Goal: Task Accomplishment & Management: Complete application form

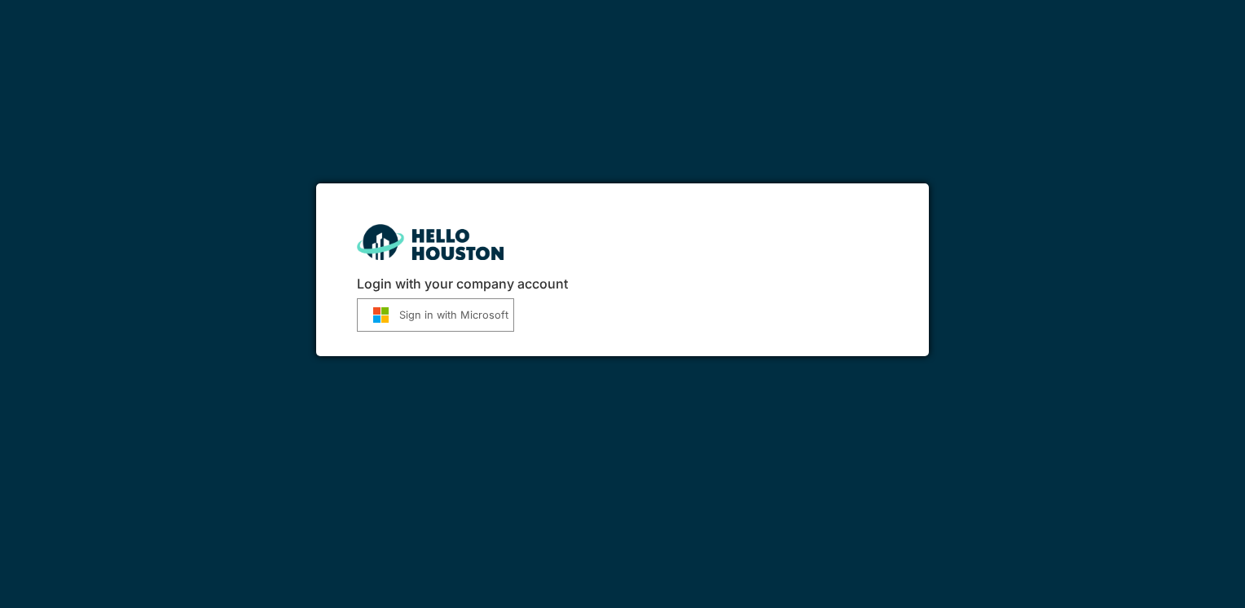
click at [446, 312] on button "Sign in with Microsoft" at bounding box center [435, 314] width 157 height 33
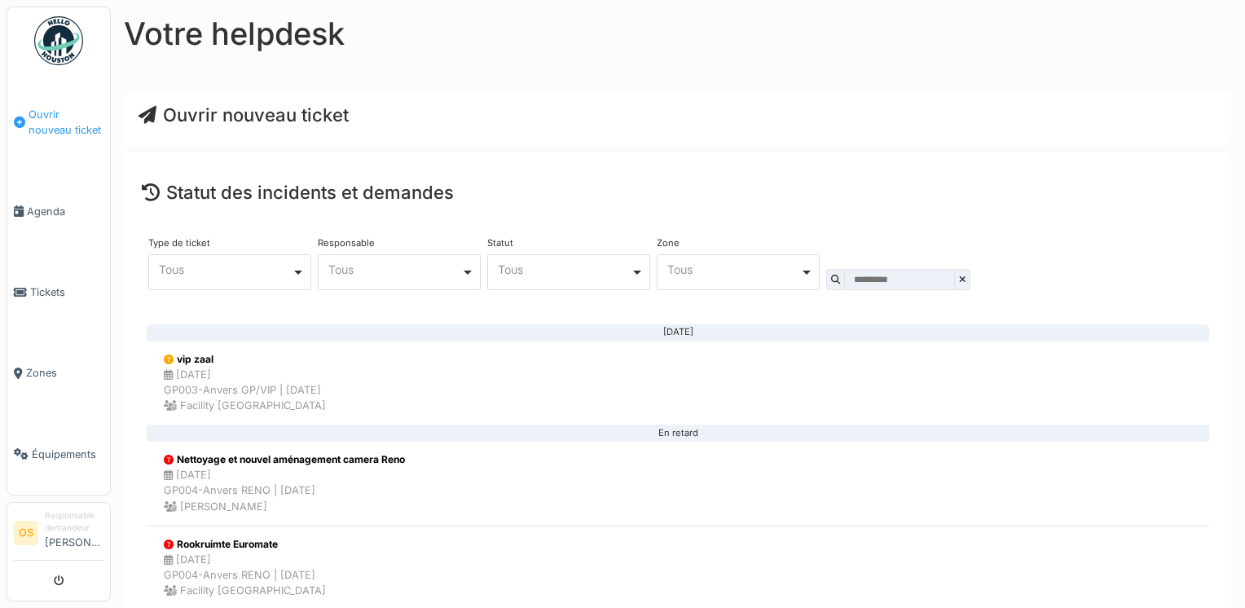
click at [54, 128] on span "Ouvrir nouveau ticket" at bounding box center [66, 122] width 75 height 31
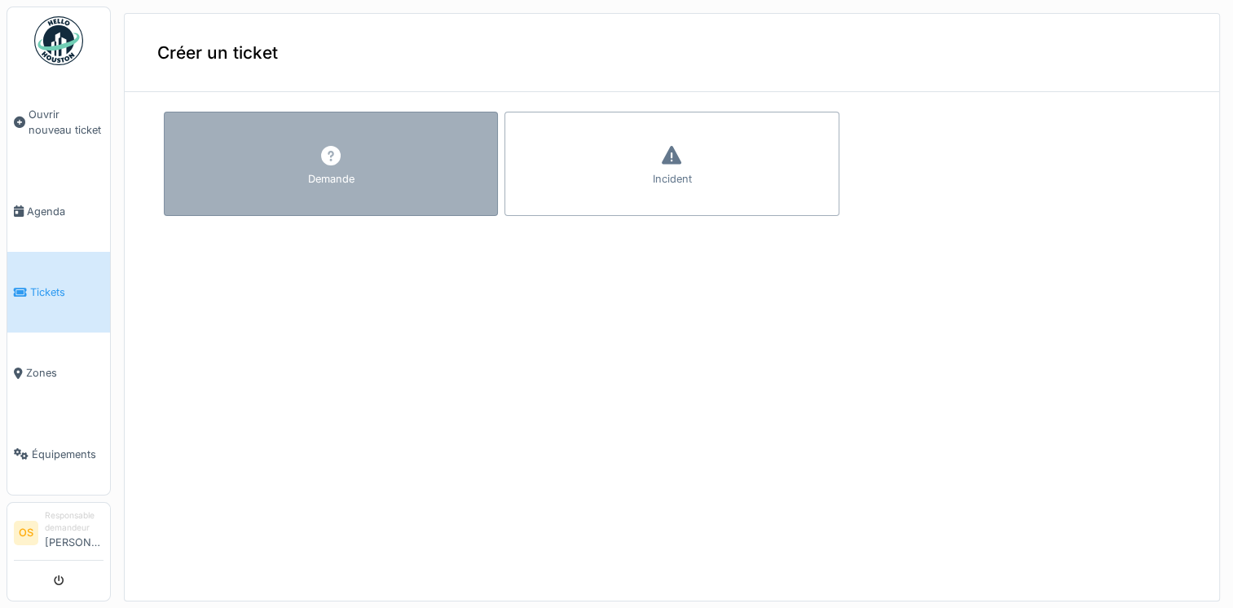
click at [329, 162] on icon at bounding box center [331, 156] width 20 height 20
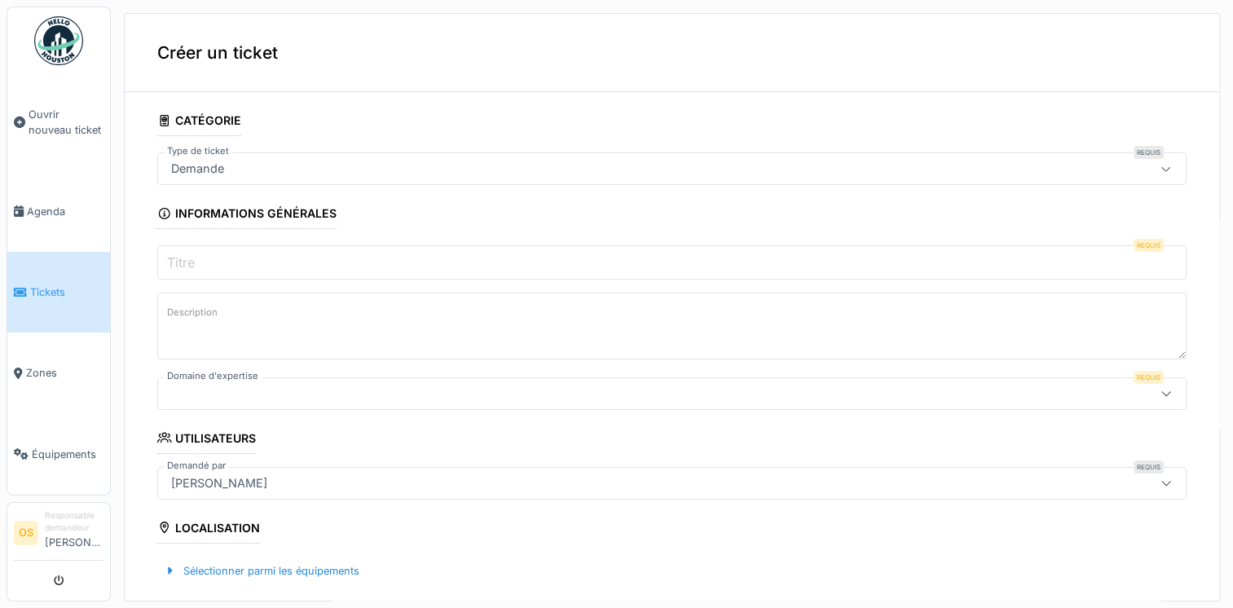
click at [1146, 176] on div at bounding box center [1165, 168] width 39 height 31
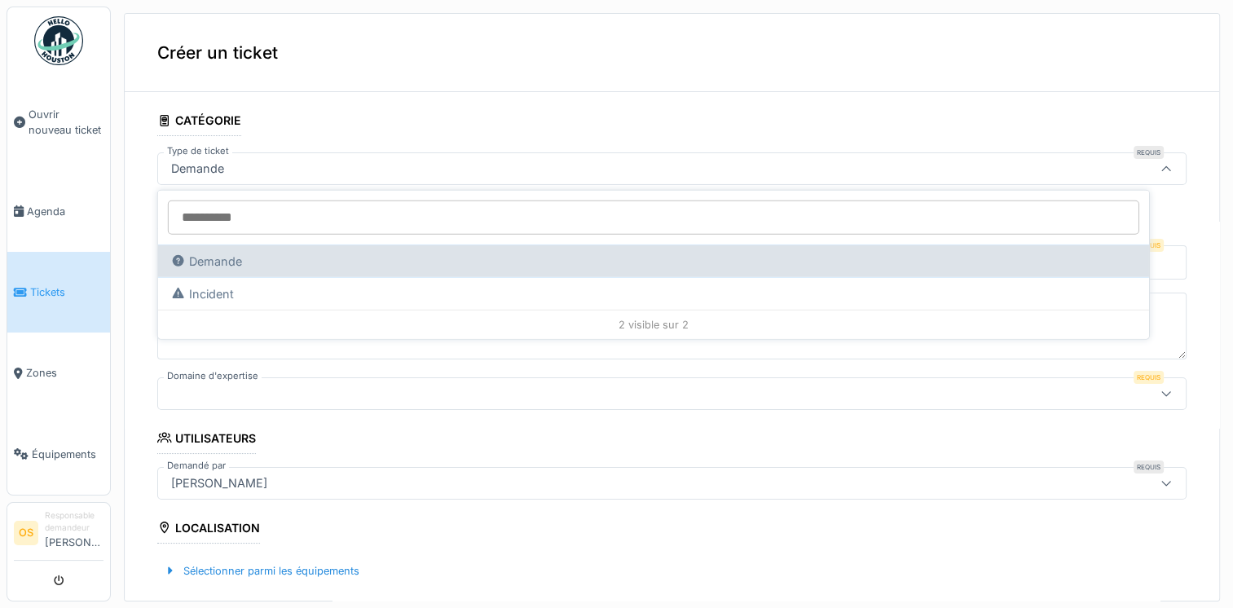
click at [248, 262] on div "Demande" at bounding box center [653, 260] width 991 height 33
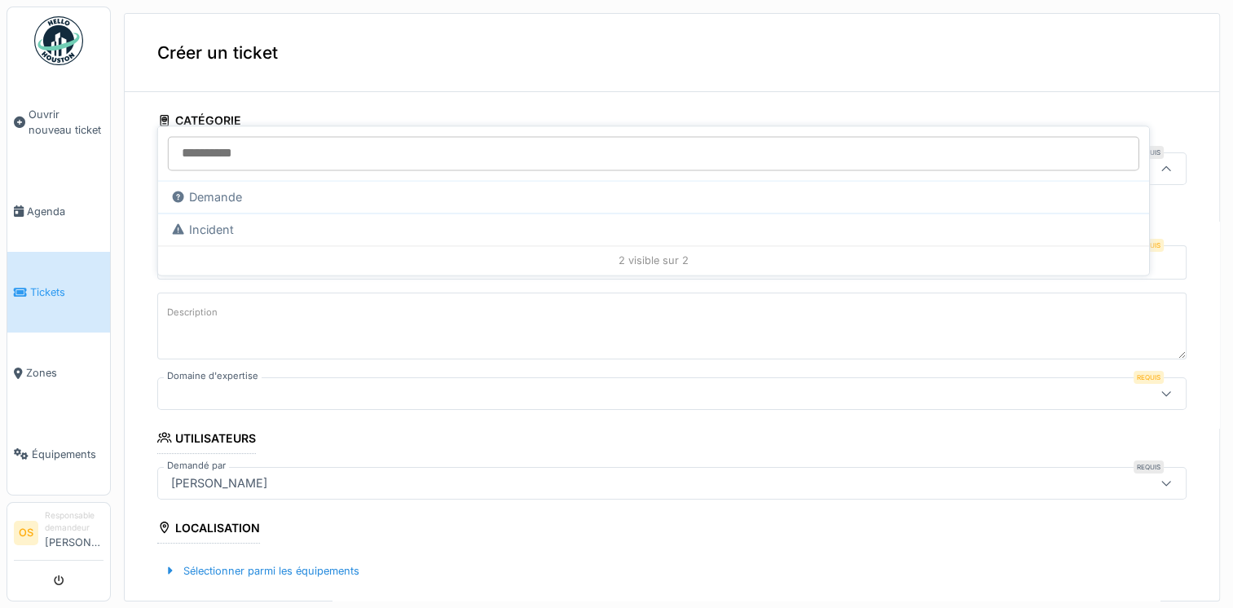
scroll to position [160, 0]
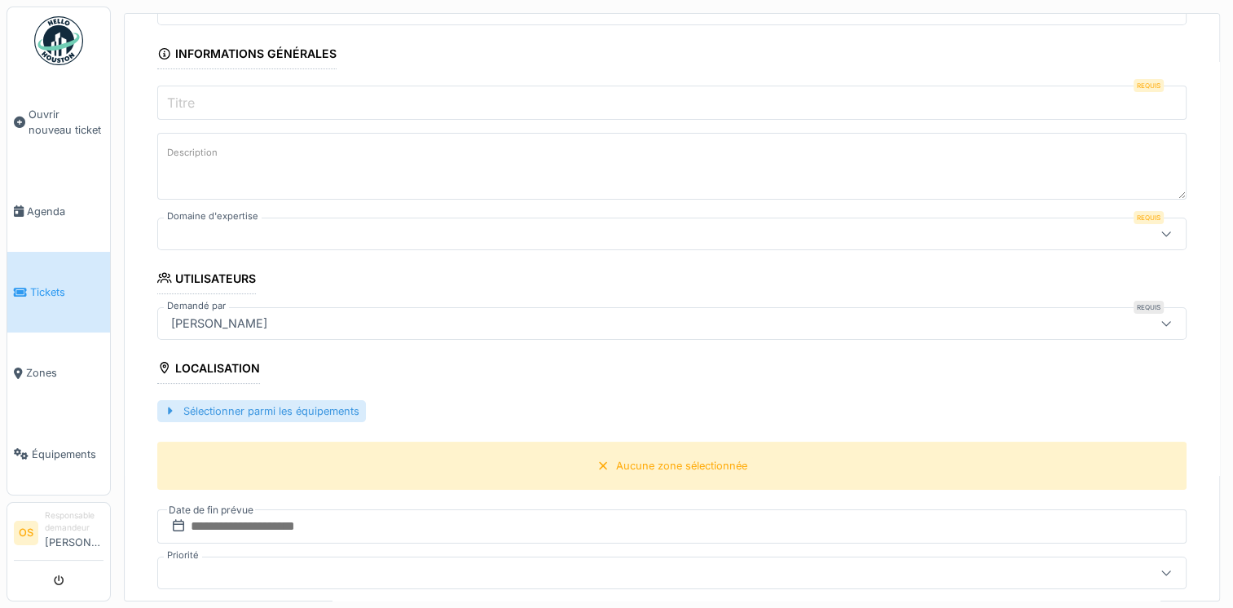
click at [293, 414] on div "Sélectionner parmi les équipements" at bounding box center [261, 411] width 209 height 22
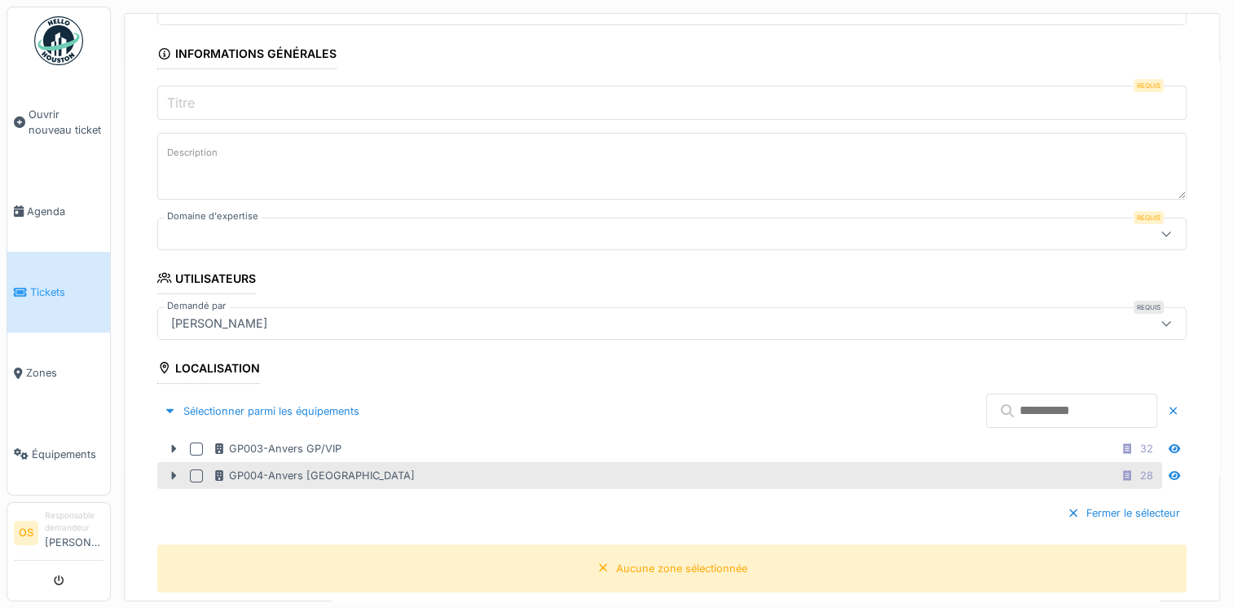
click at [199, 477] on div at bounding box center [196, 475] width 13 height 13
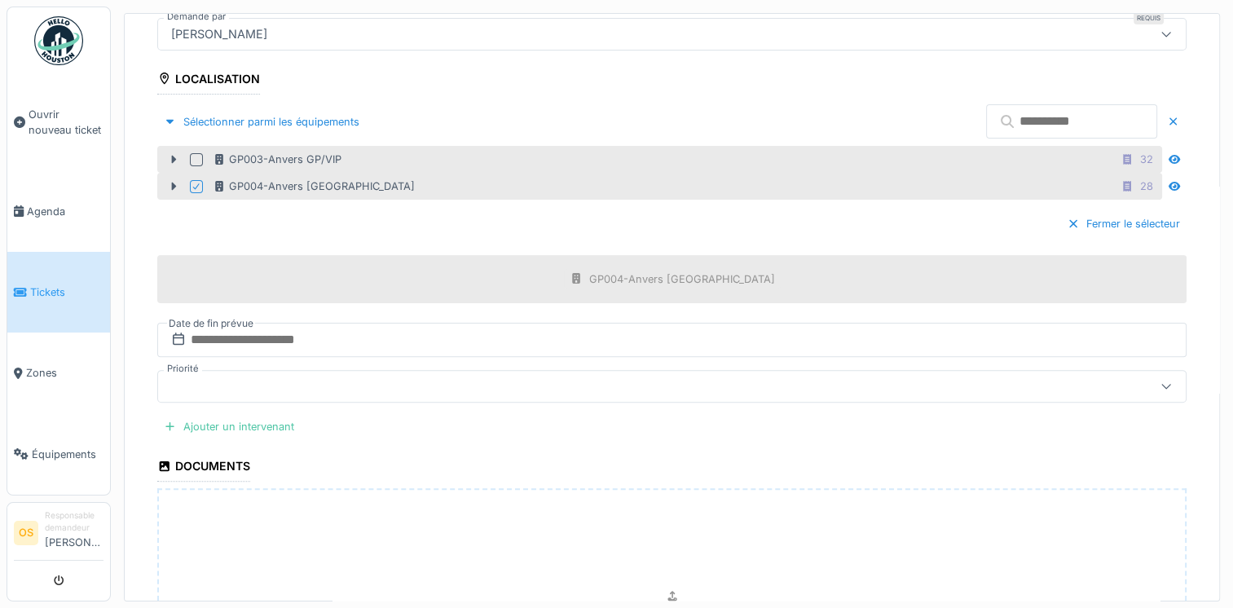
scroll to position [453, 0]
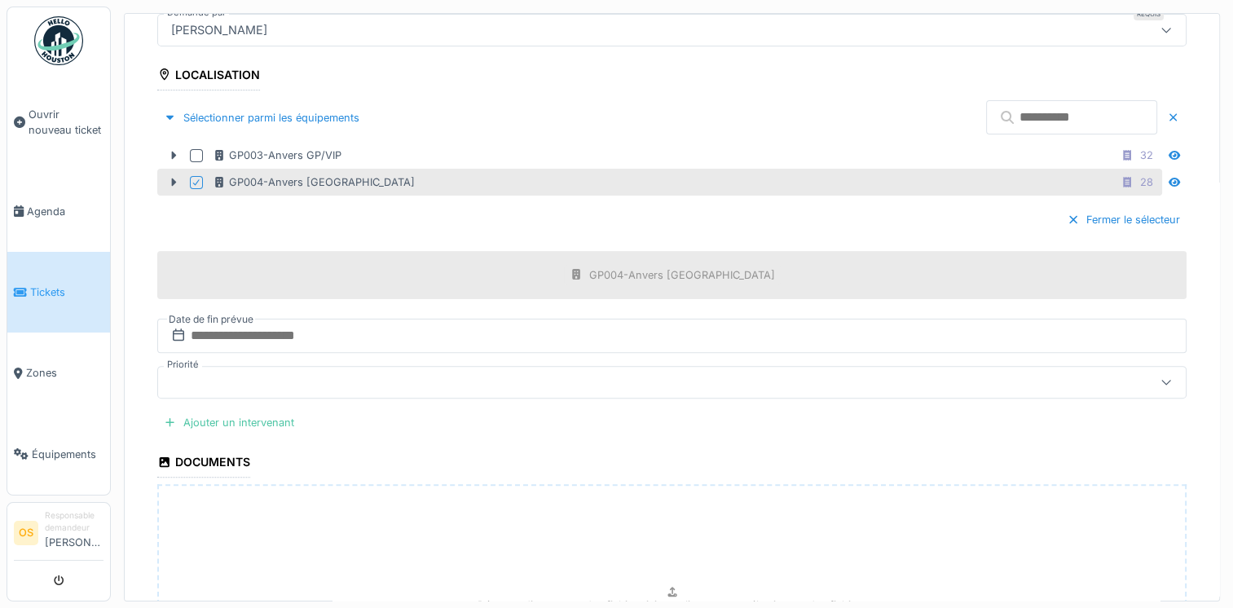
click at [186, 373] on div at bounding box center [615, 382] width 900 height 18
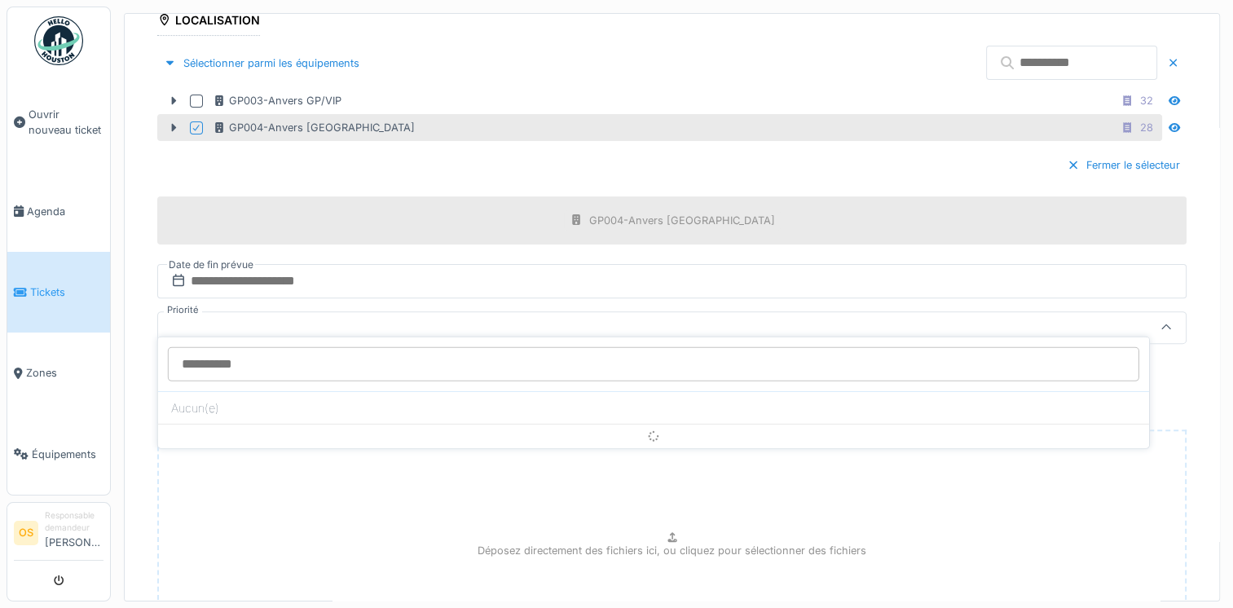
scroll to position [524, 0]
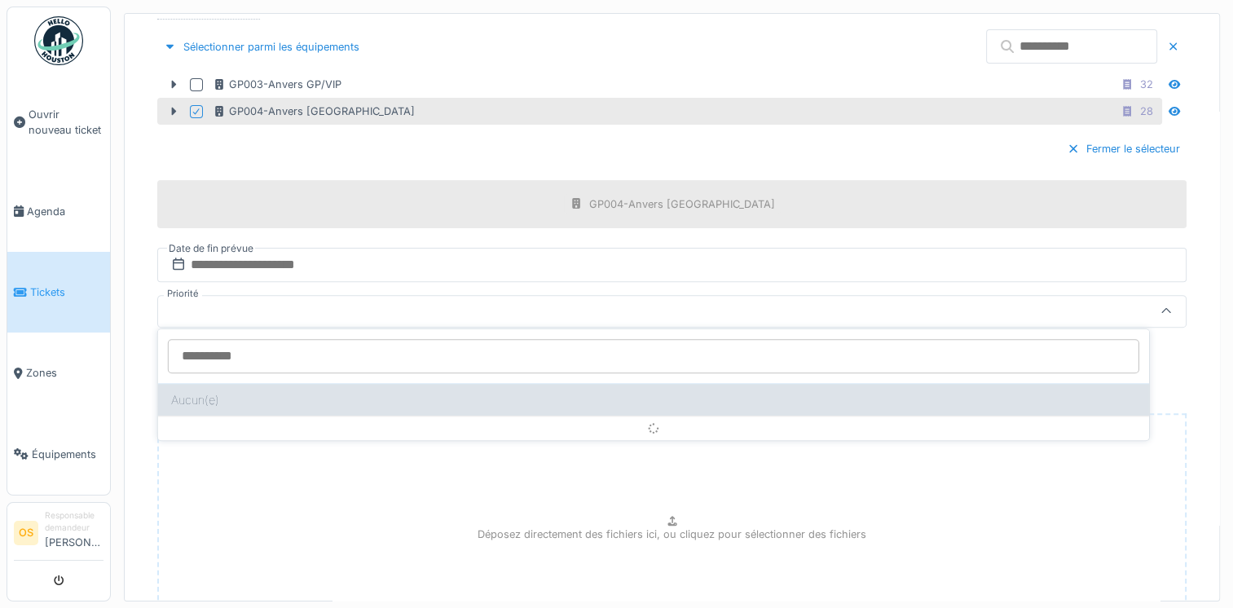
click at [196, 399] on div "Aucun(e)" at bounding box center [653, 399] width 991 height 33
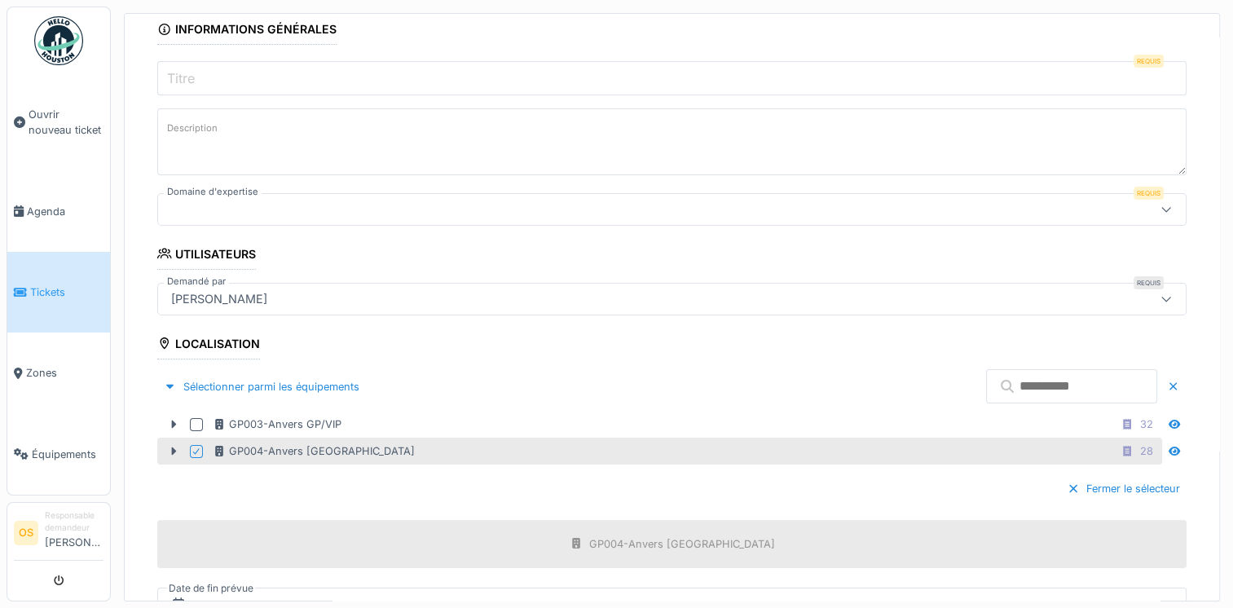
scroll to position [183, 0]
click at [1146, 211] on div at bounding box center [1165, 210] width 39 height 31
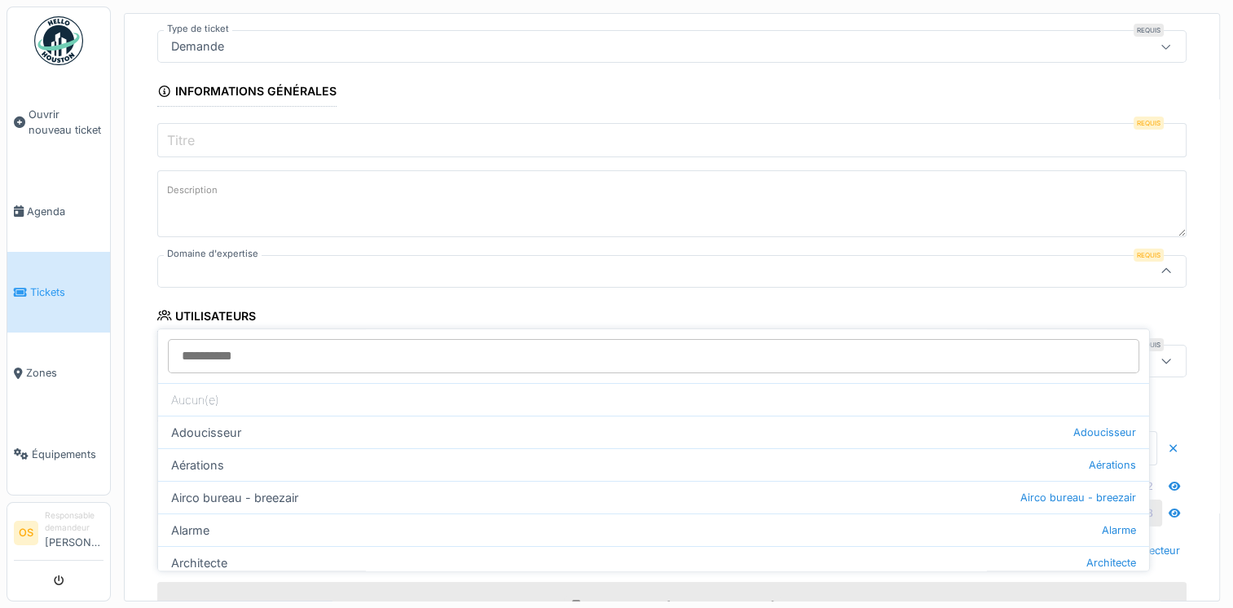
scroll to position [84, 0]
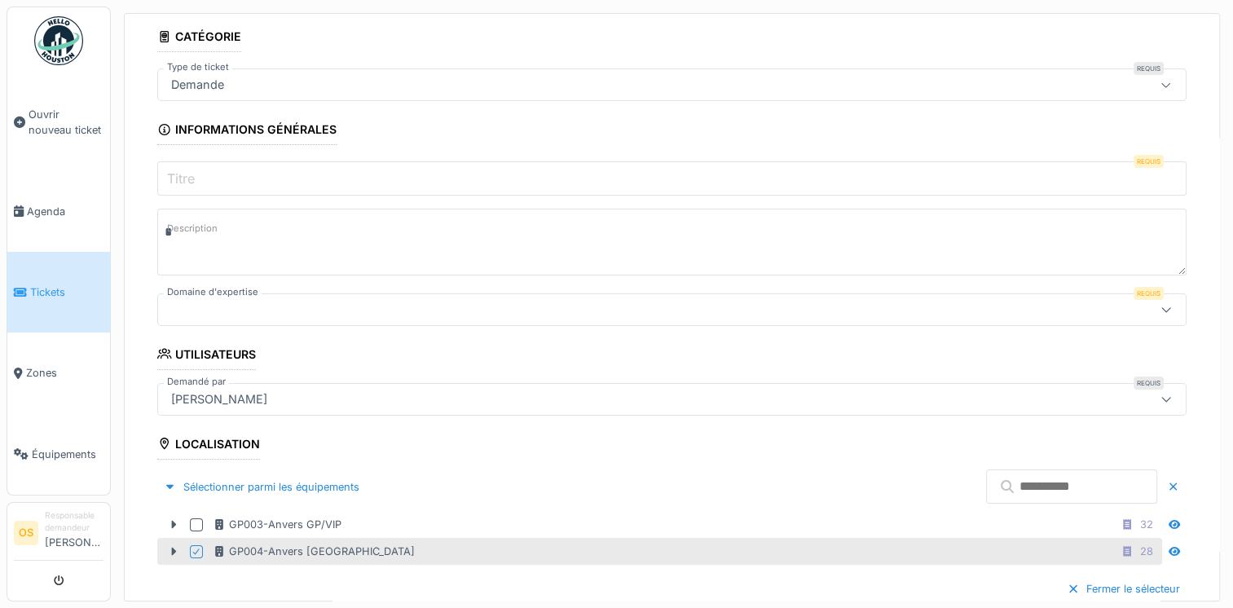
click at [1120, 211] on textarea "*" at bounding box center [671, 242] width 1029 height 67
type textarea "*"
click at [1159, 304] on icon at bounding box center [1165, 309] width 13 height 11
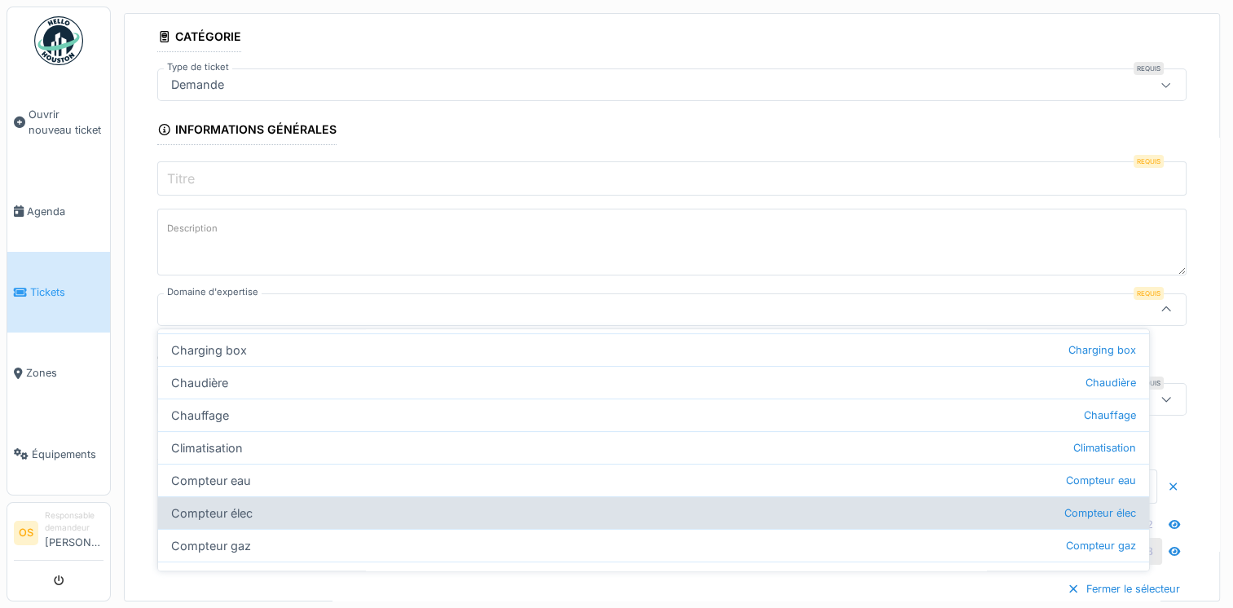
scroll to position [525, 0]
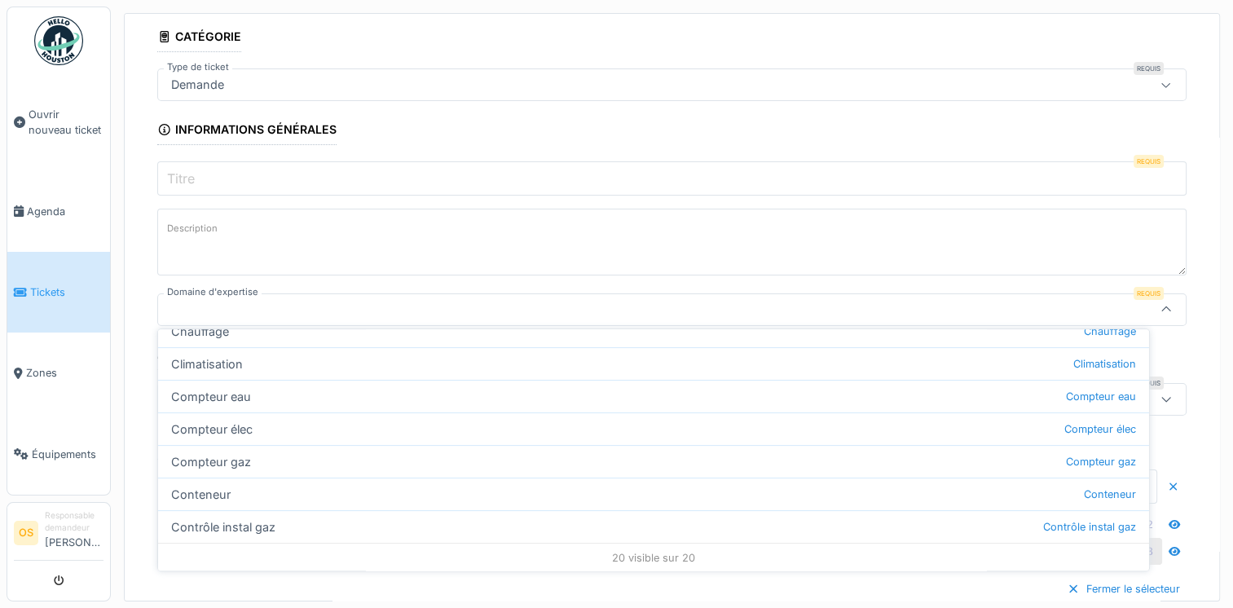
click at [200, 306] on div at bounding box center [615, 310] width 900 height 18
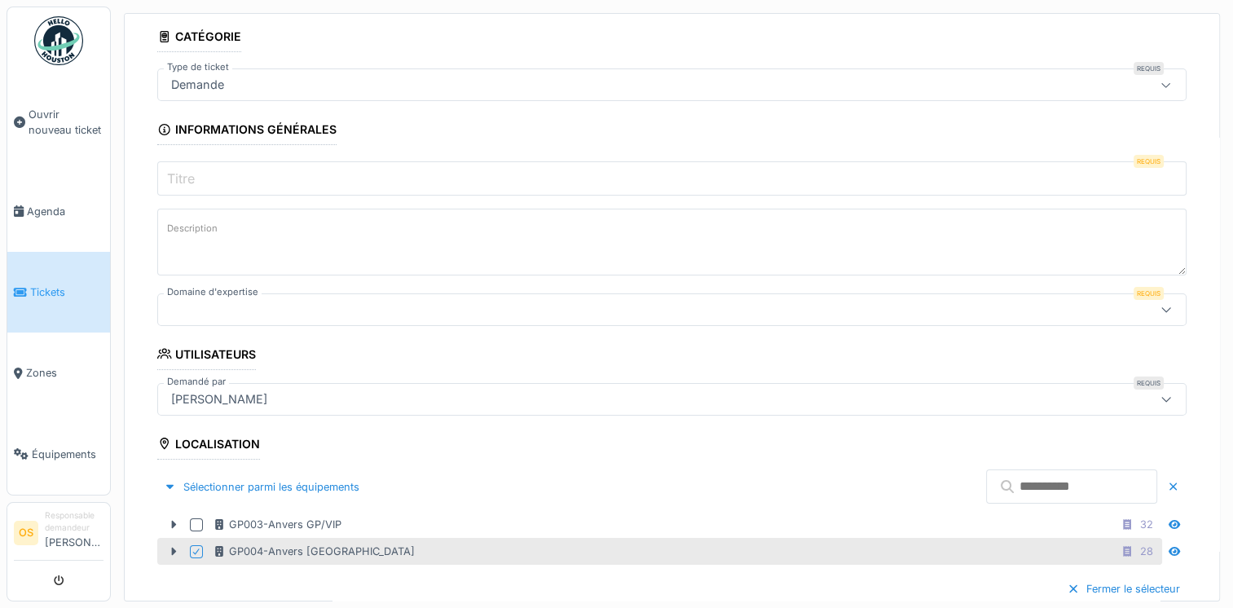
click at [200, 306] on div at bounding box center [615, 310] width 900 height 18
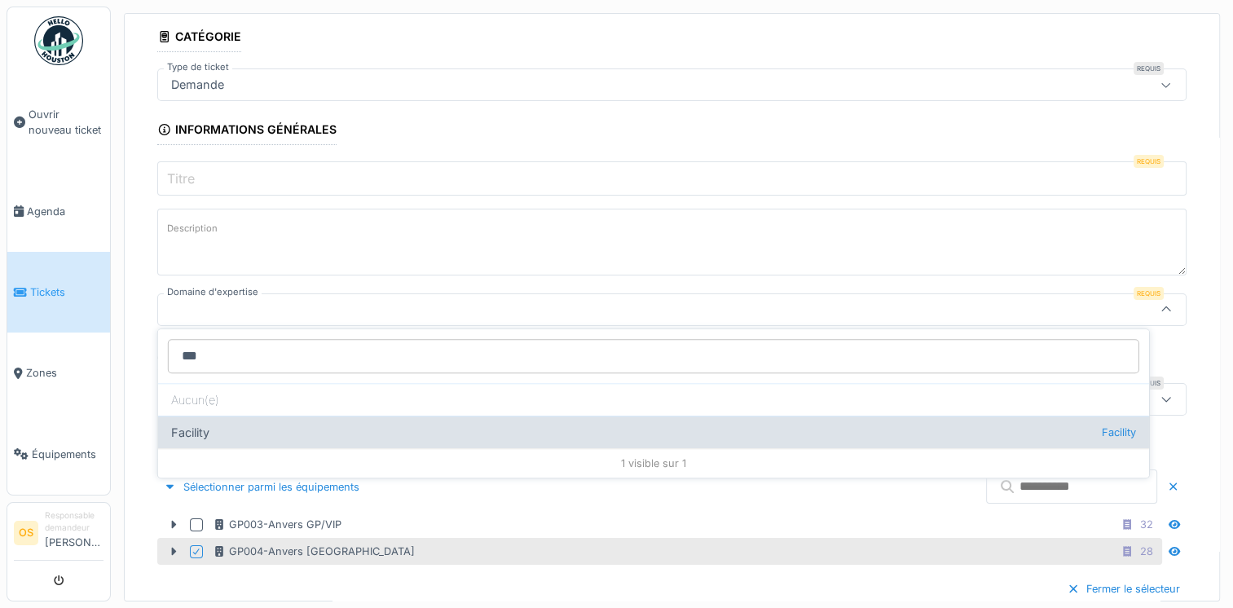
type input "***"
click at [192, 427] on div "Facility Facility" at bounding box center [653, 431] width 991 height 33
type input "***"
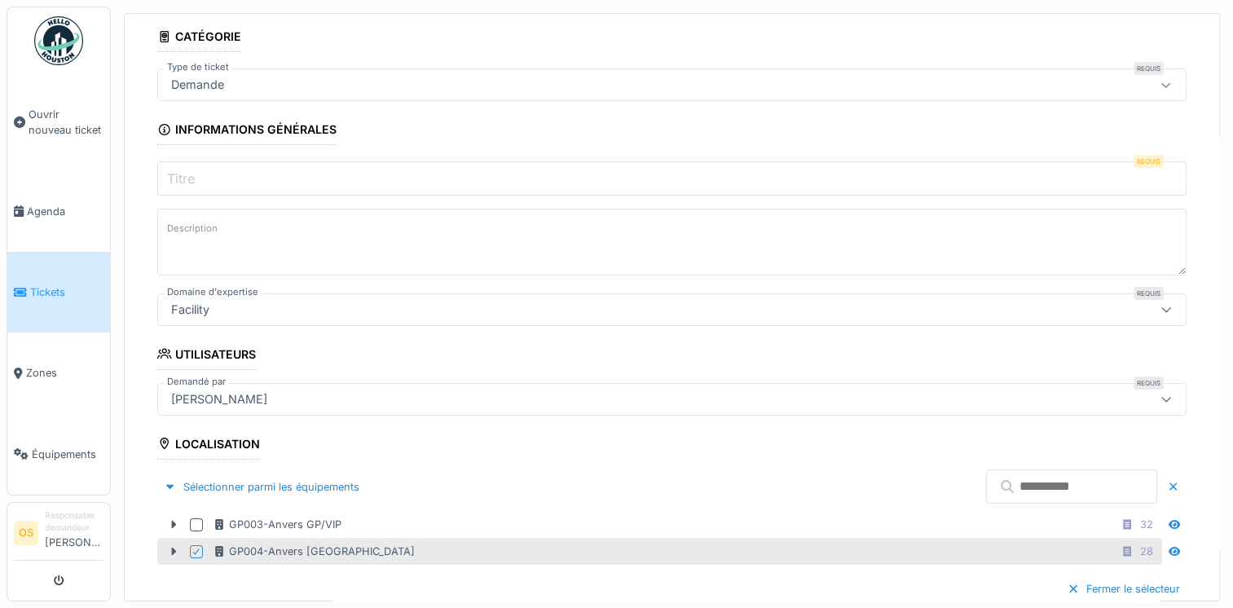
click at [186, 220] on label "Description" at bounding box center [192, 228] width 57 height 20
click at [186, 220] on textarea "Description" at bounding box center [671, 242] width 1029 height 67
click at [186, 220] on label "Description" at bounding box center [192, 228] width 57 height 20
click at [186, 220] on textarea "Description" at bounding box center [671, 242] width 1029 height 67
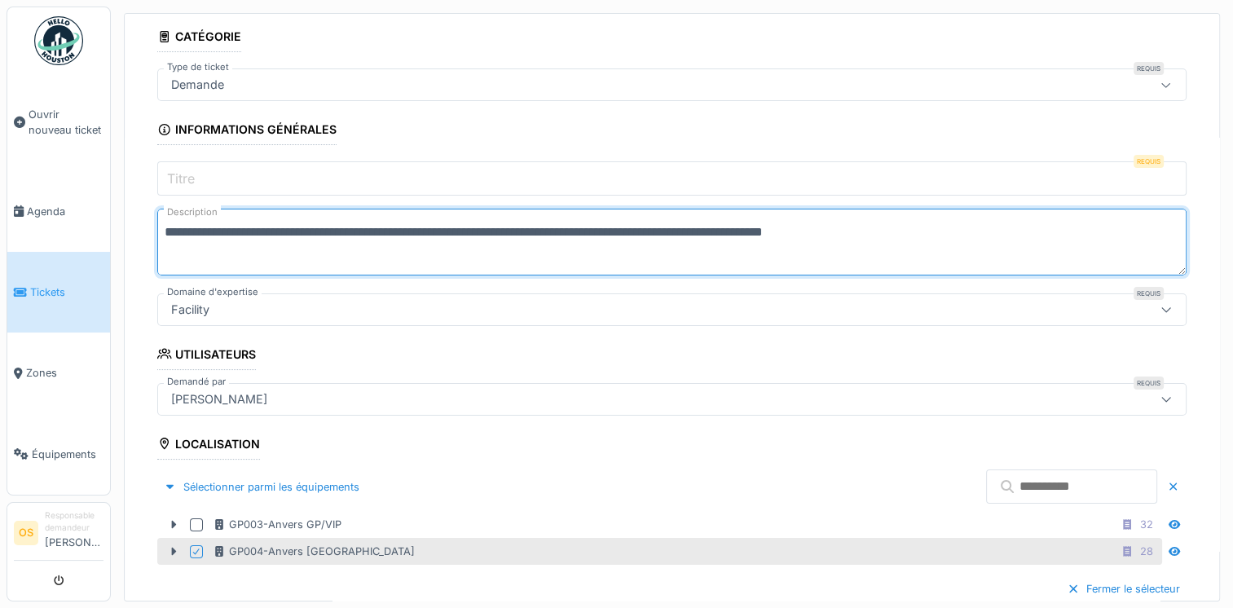
type textarea "**********"
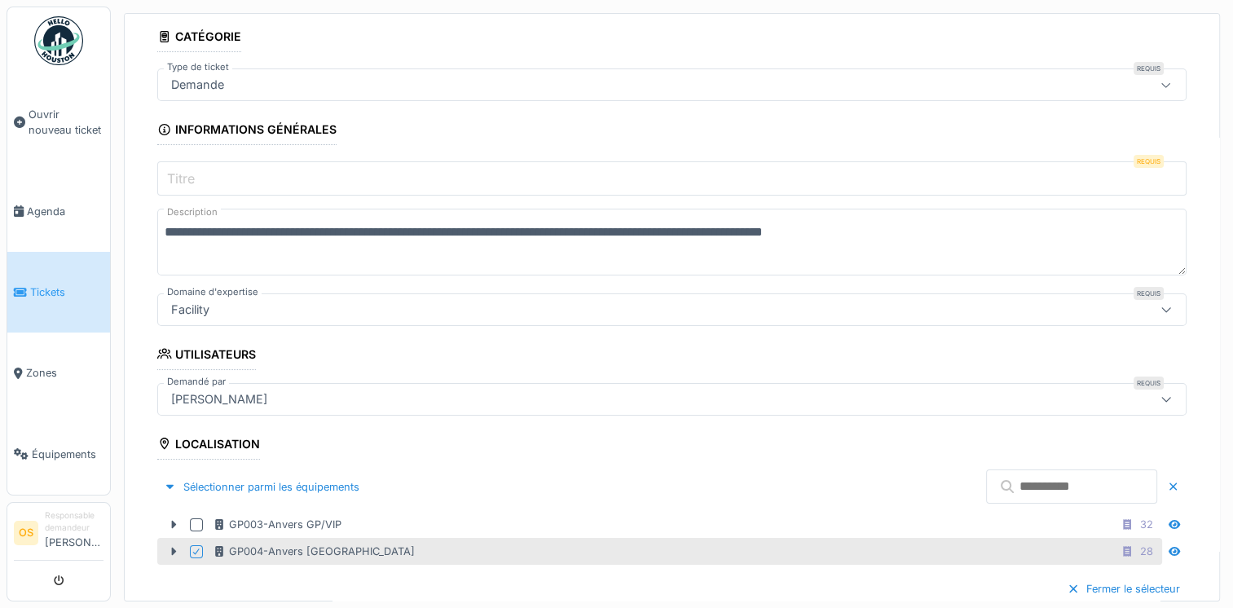
click at [174, 174] on label "Titre" at bounding box center [181, 179] width 34 height 20
click at [174, 174] on input "Titre" at bounding box center [671, 178] width 1029 height 34
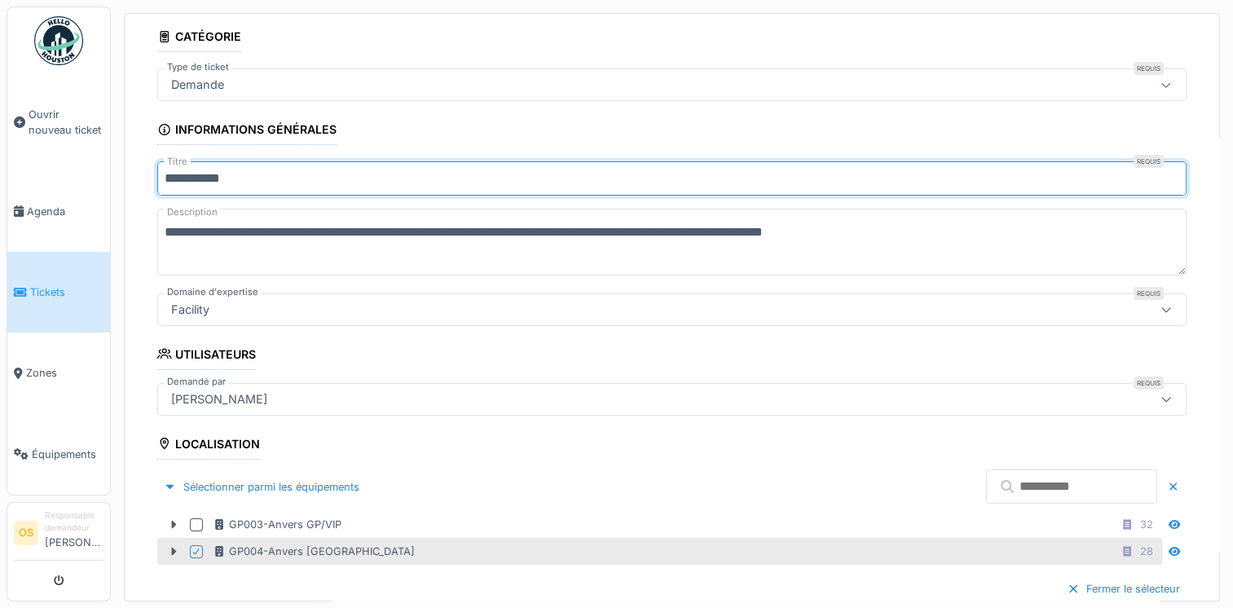
click at [176, 178] on input "**********" at bounding box center [671, 178] width 1029 height 34
type input "**********"
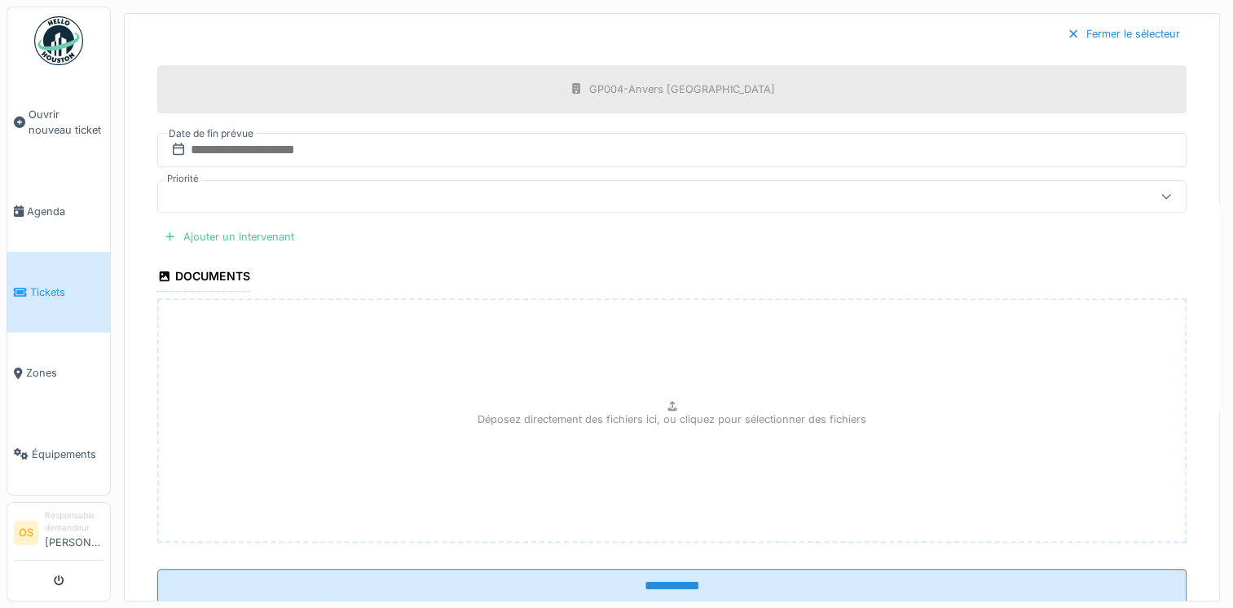
scroll to position [682, 0]
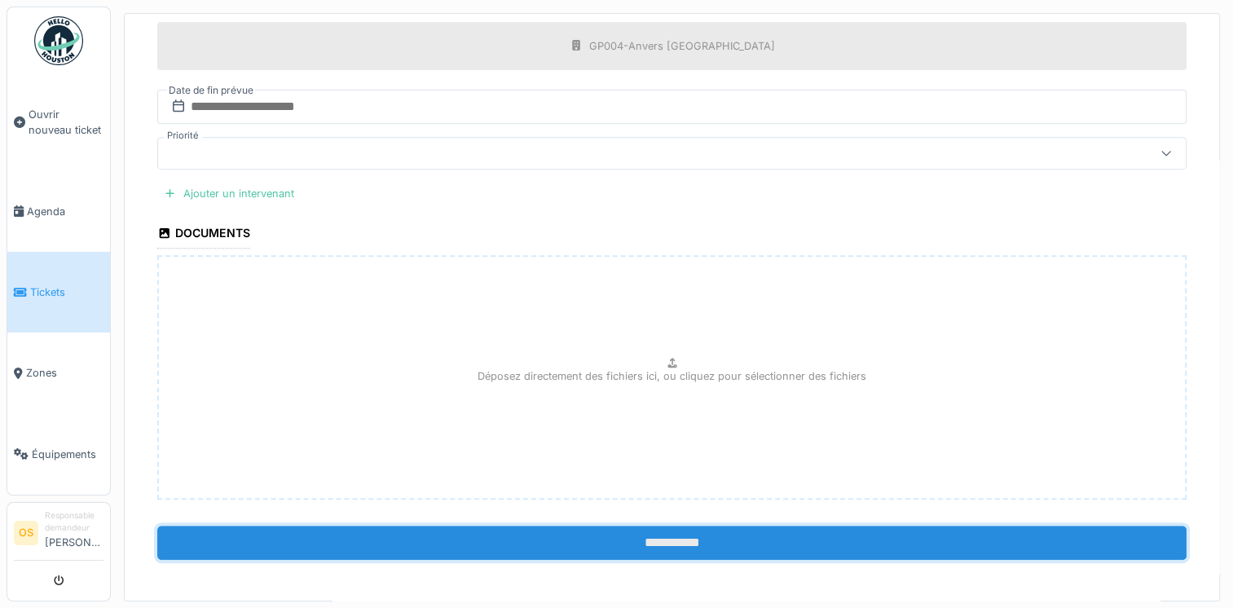
click at [653, 532] on input "**********" at bounding box center [671, 542] width 1029 height 34
